Goal: Information Seeking & Learning: Learn about a topic

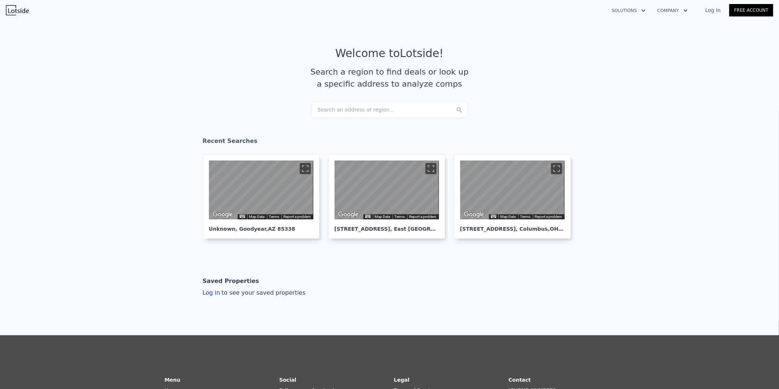
click at [333, 108] on div "Search an address or region..." at bounding box center [390, 110] width 156 height 16
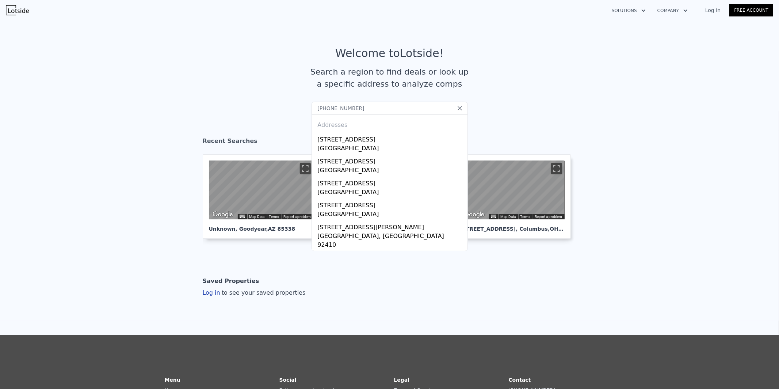
type input "[PHONE_NUMBER]"
click at [456, 108] on icon at bounding box center [459, 107] width 7 height 7
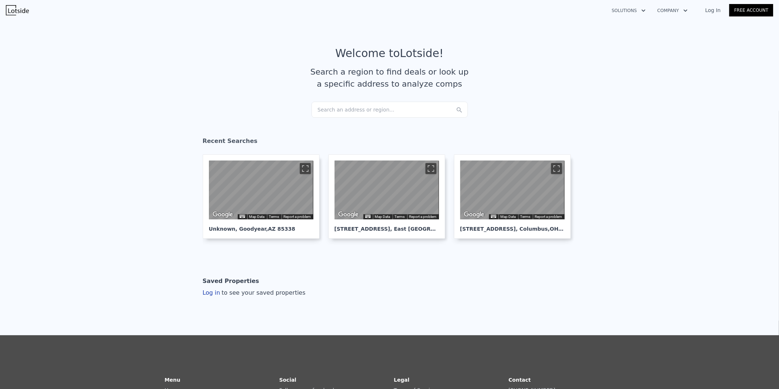
click at [369, 110] on div "Search an address or region..." at bounding box center [390, 110] width 156 height 16
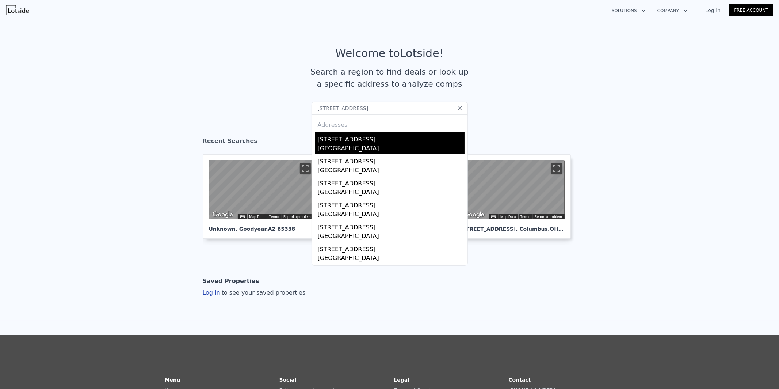
type input "[STREET_ADDRESS]"
click at [331, 151] on div "[GEOGRAPHIC_DATA]" at bounding box center [391, 149] width 147 height 10
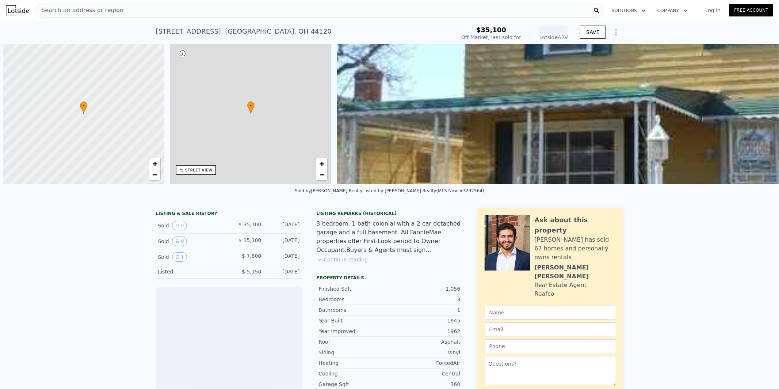
scroll to position [0, 3]
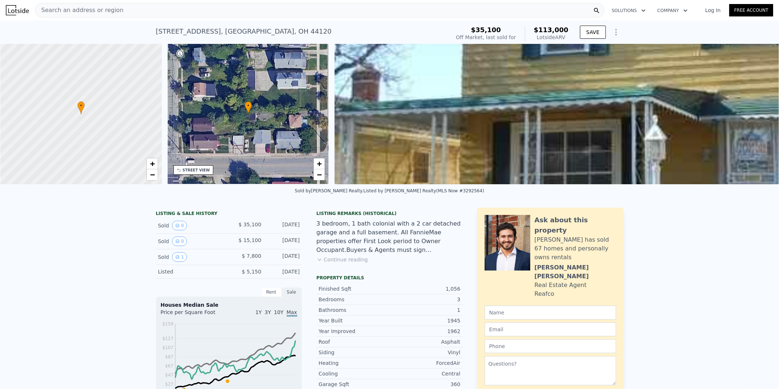
click at [389, 8] on div "Search an address or region" at bounding box center [319, 10] width 569 height 15
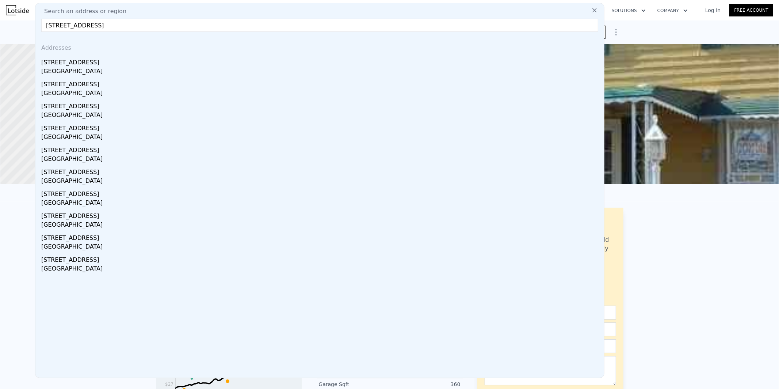
type input "[STREET_ADDRESS]"
click at [95, 69] on div "[GEOGRAPHIC_DATA]" at bounding box center [321, 72] width 560 height 10
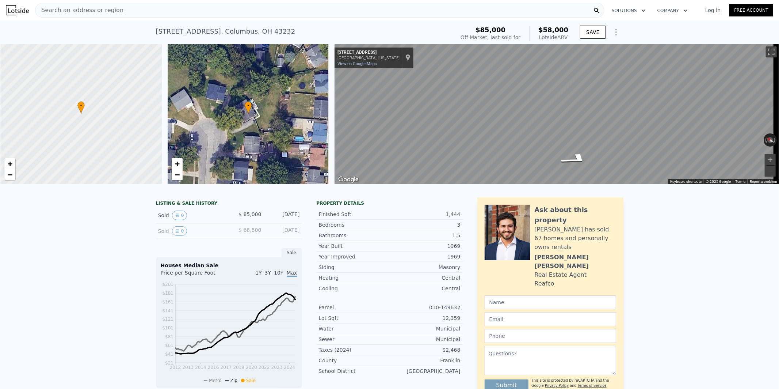
click at [350, 9] on div "Search an address or region" at bounding box center [319, 10] width 569 height 15
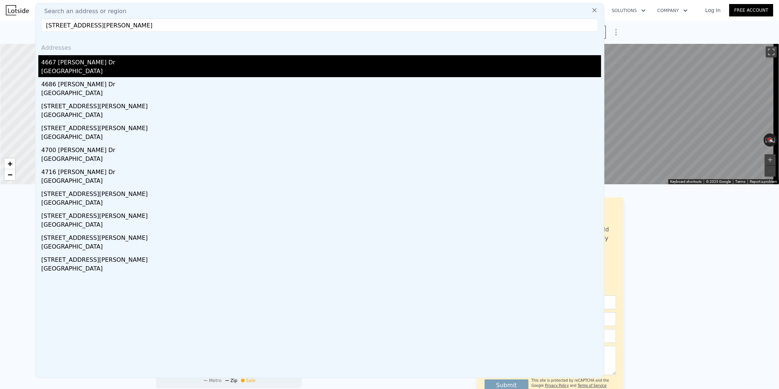
type input "[STREET_ADDRESS][PERSON_NAME]"
click at [80, 66] on div "4667 [PERSON_NAME] Dr" at bounding box center [321, 61] width 560 height 12
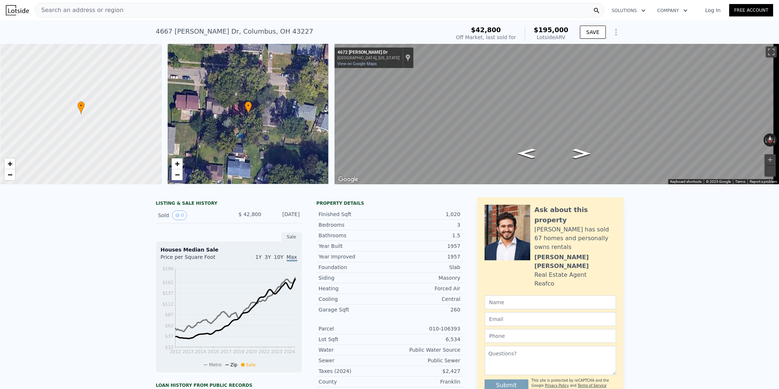
click at [463, 12] on div "Search an address or region" at bounding box center [319, 10] width 569 height 15
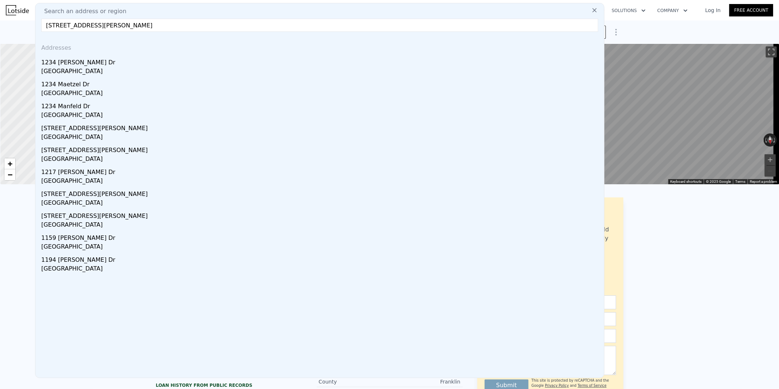
type input "[STREET_ADDRESS][PERSON_NAME]"
click at [181, 54] on div "Addresses" at bounding box center [319, 47] width 563 height 18
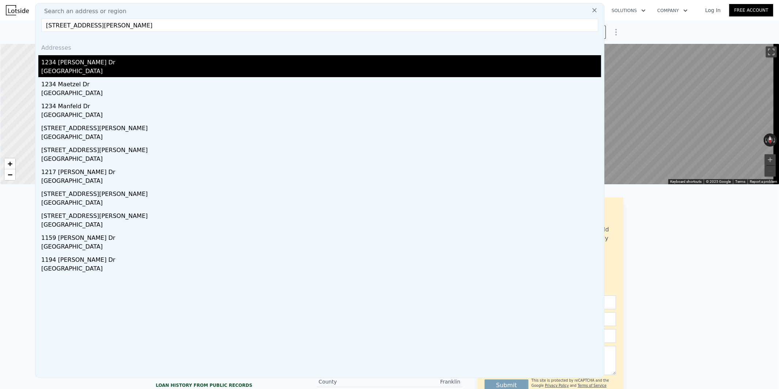
click at [149, 66] on div "1234 [PERSON_NAME] Dr" at bounding box center [321, 61] width 560 height 12
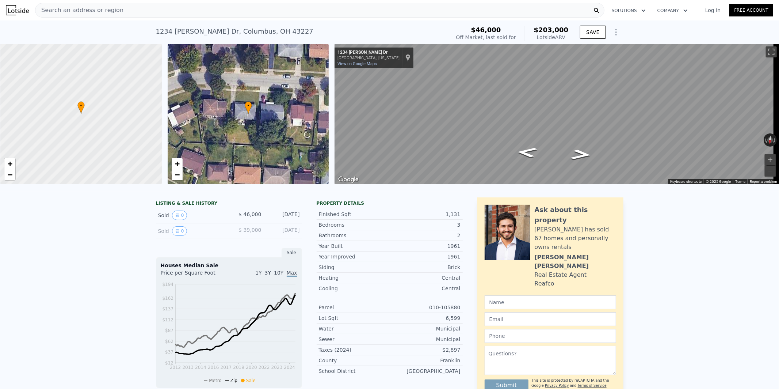
click at [448, 10] on div "Search an address or region" at bounding box center [319, 10] width 569 height 15
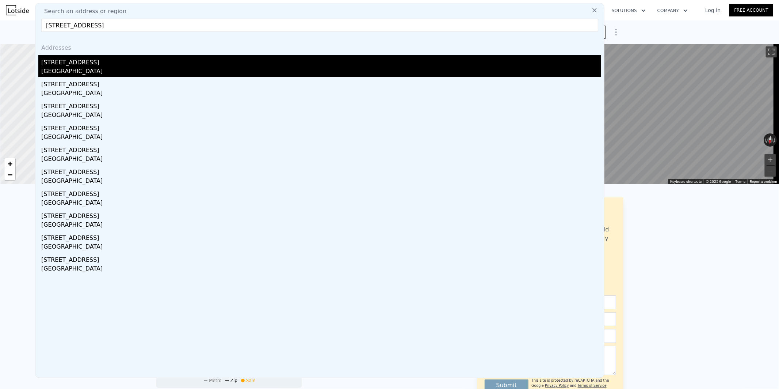
type input "[STREET_ADDRESS]"
click at [194, 68] on div "[GEOGRAPHIC_DATA]" at bounding box center [321, 72] width 560 height 10
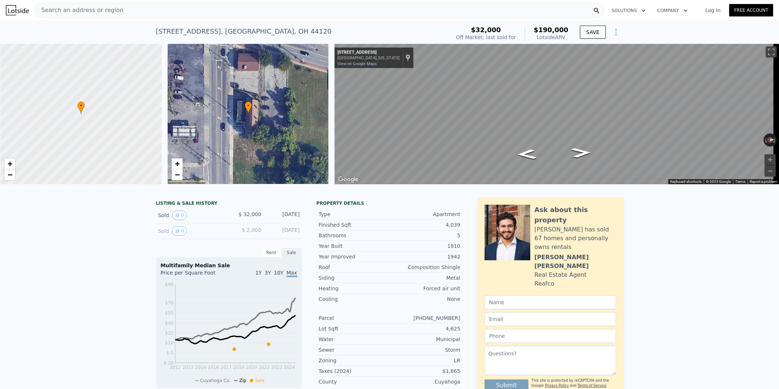
click at [285, 12] on div "Search an address or region" at bounding box center [319, 10] width 569 height 15
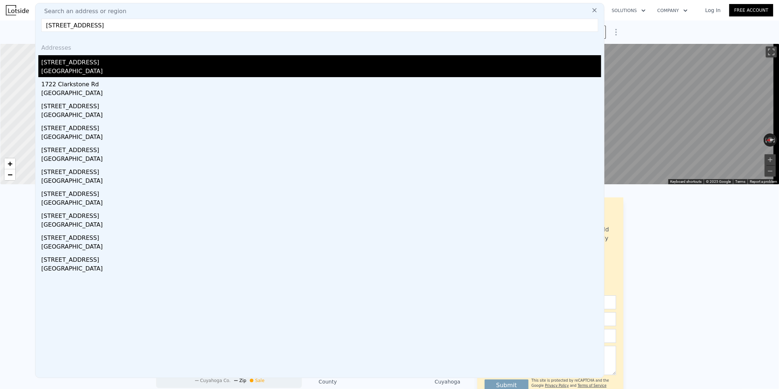
type input "[STREET_ADDRESS]"
click at [141, 58] on div "[STREET_ADDRESS]" at bounding box center [321, 61] width 560 height 12
